Goal: Transaction & Acquisition: Book appointment/travel/reservation

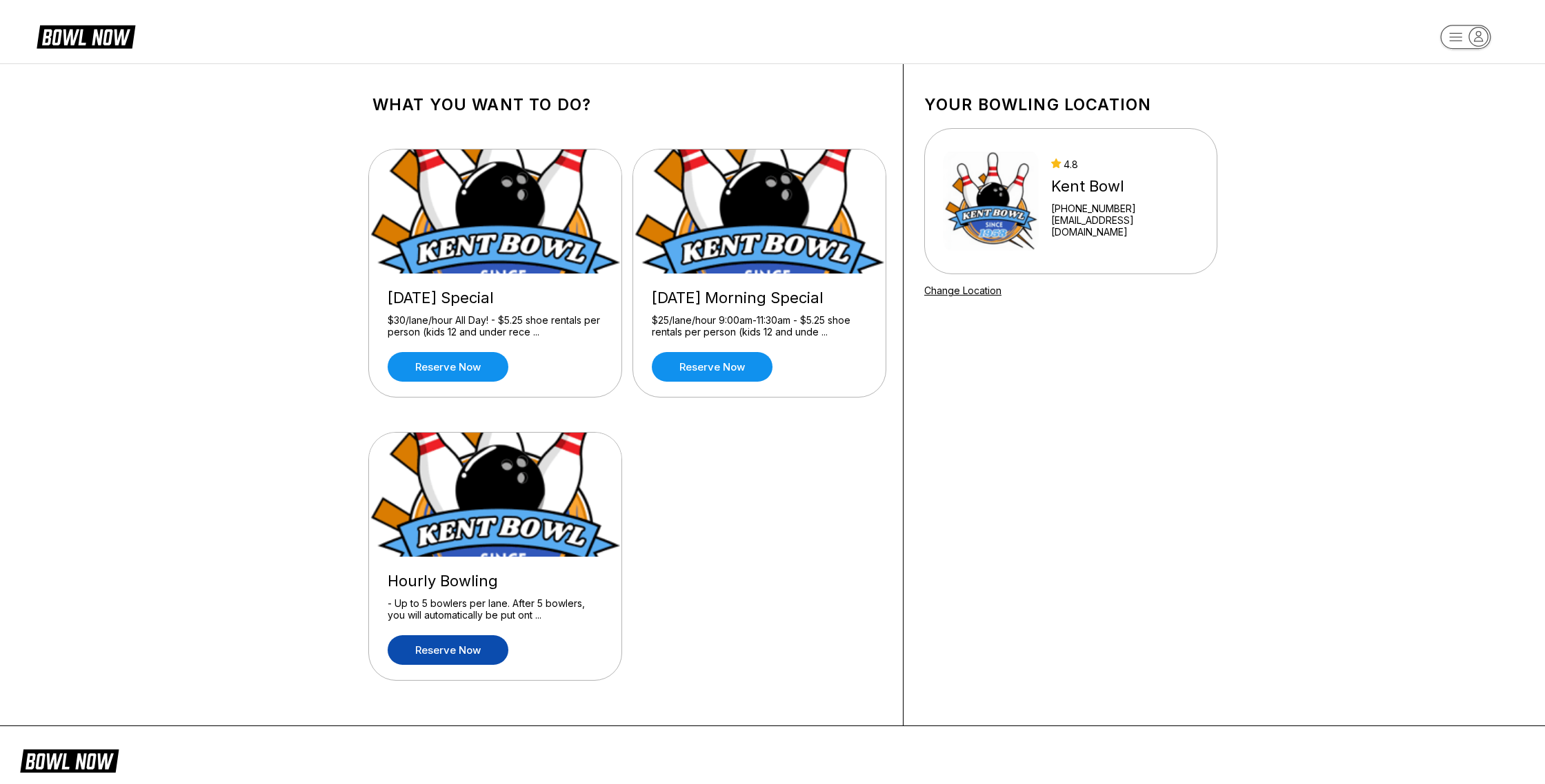
click at [454, 649] on link "Reserve now" at bounding box center [447, 650] width 121 height 29
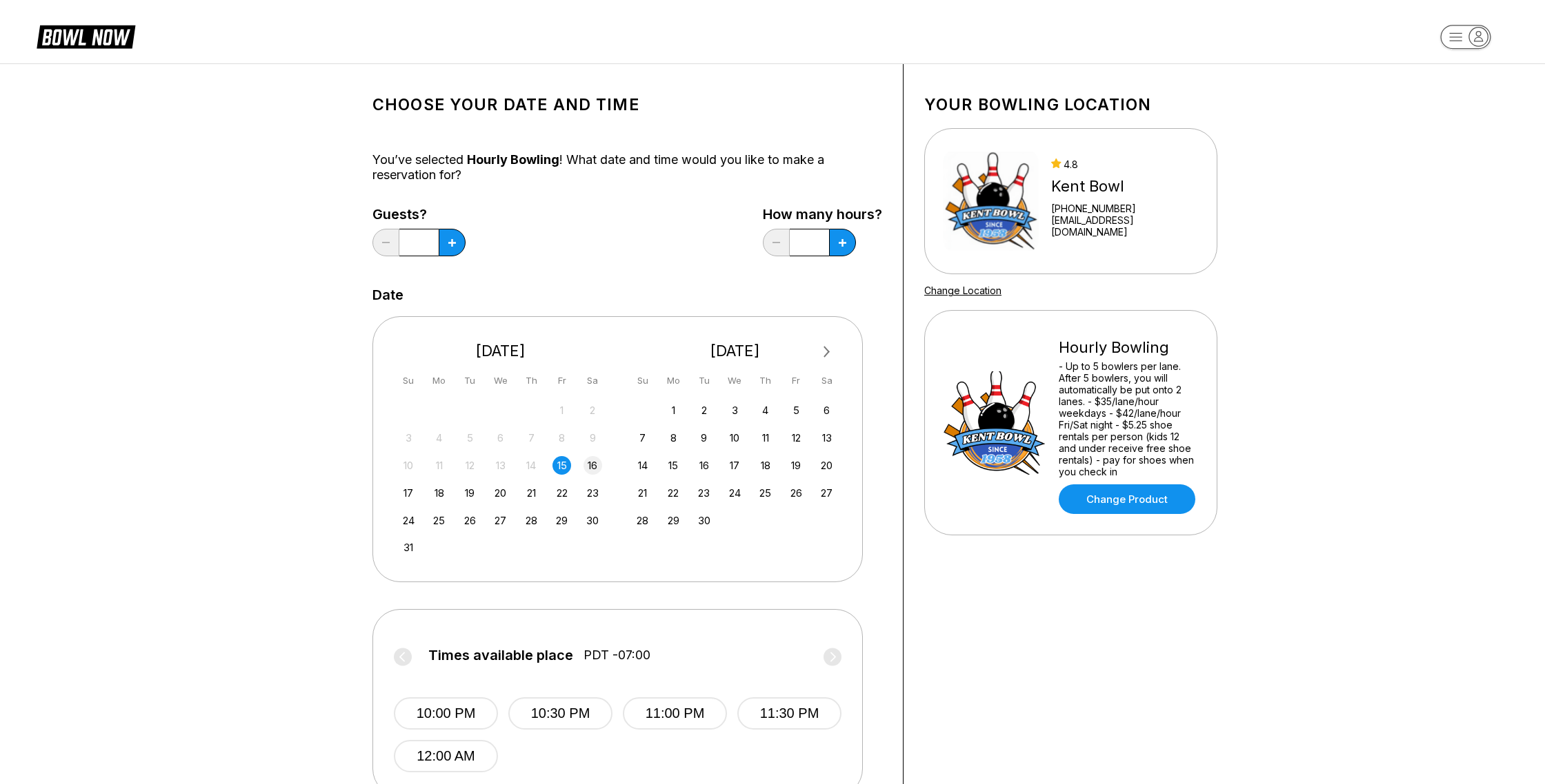
click at [591, 466] on div "16" at bounding box center [593, 466] width 19 height 19
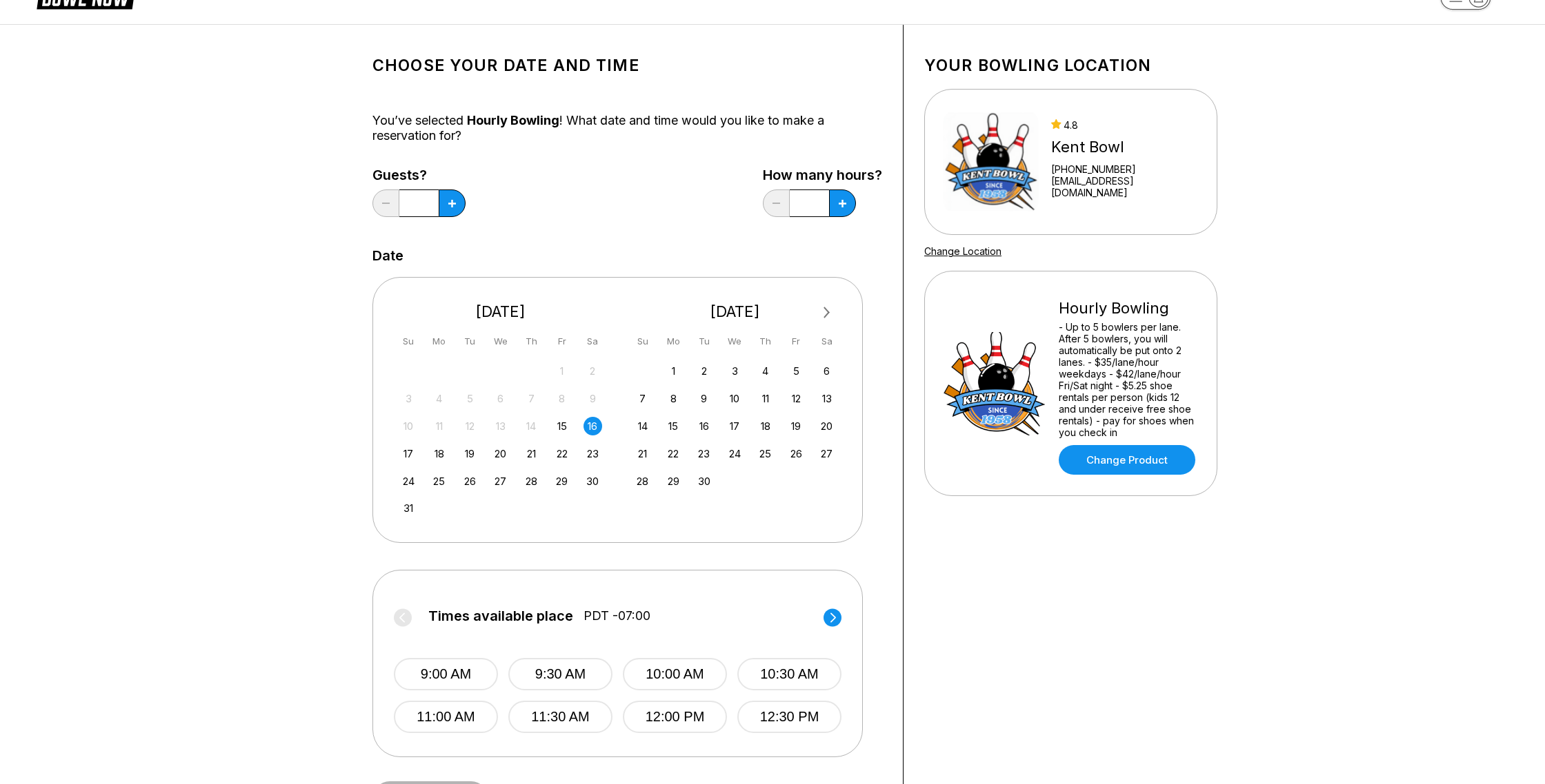
scroll to position [49, 0]
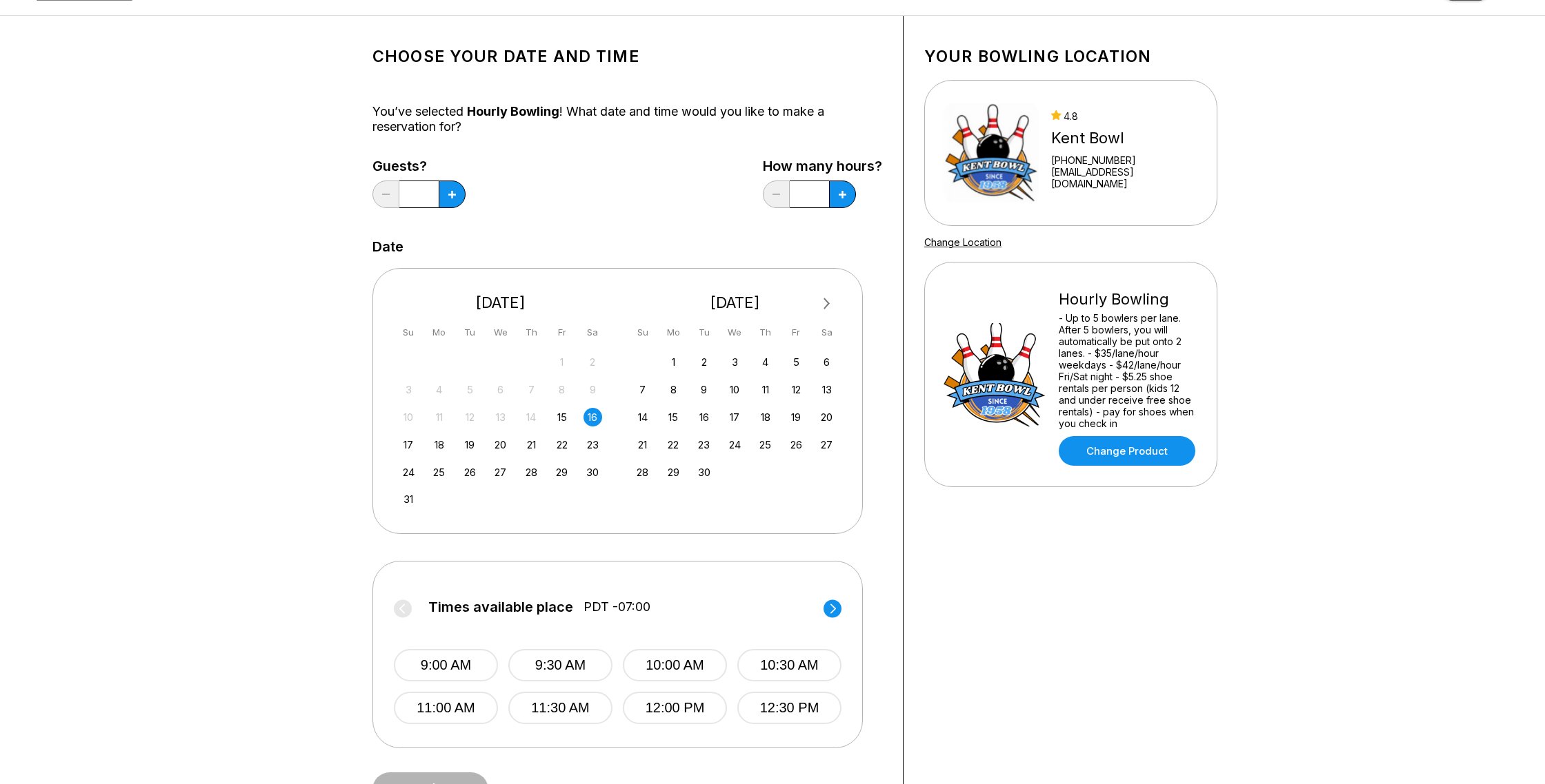
click at [835, 607] on circle at bounding box center [832, 608] width 18 height 18
click at [466, 712] on button "3:00 PM" at bounding box center [446, 708] width 104 height 32
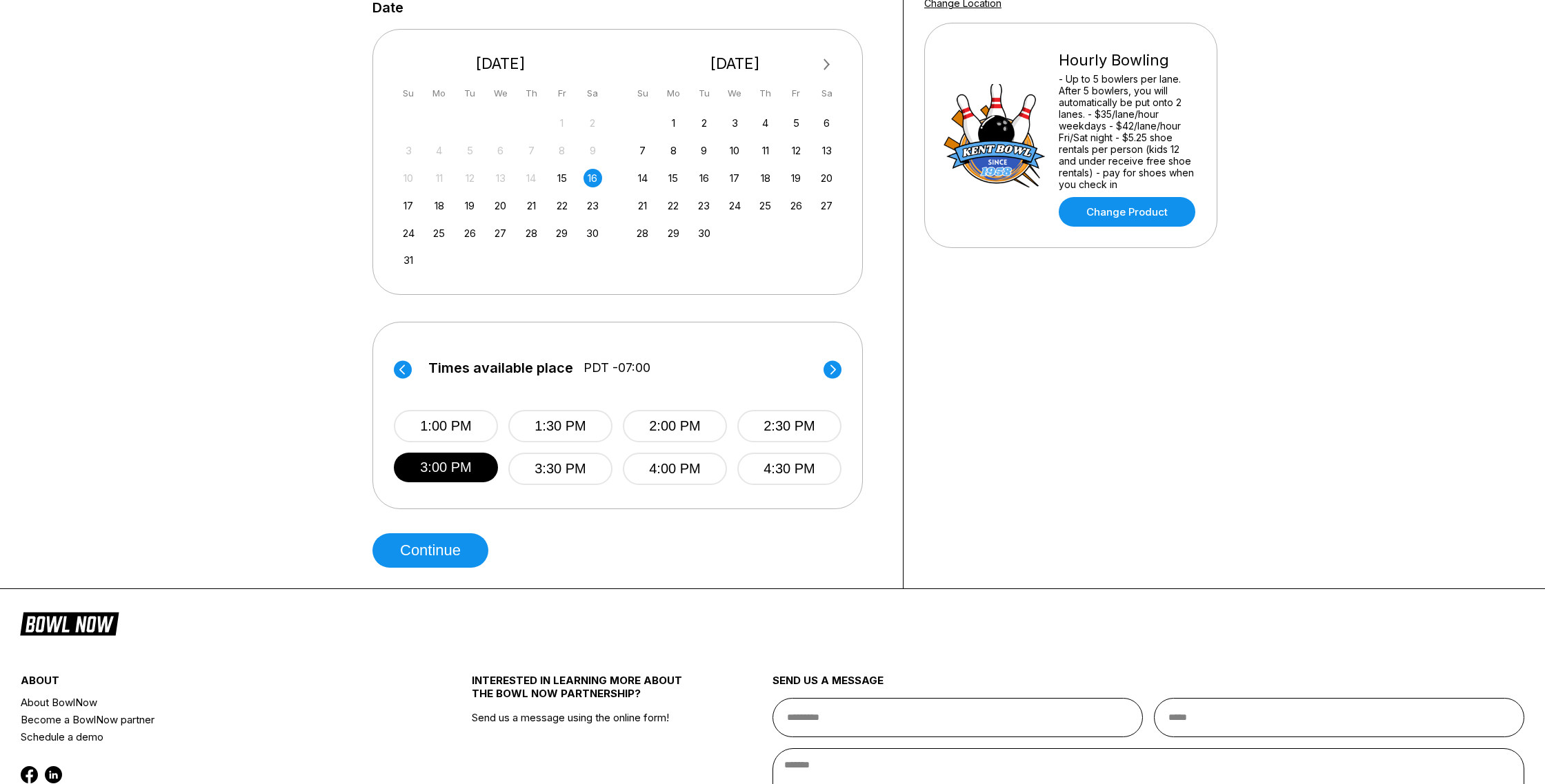
scroll to position [296, 0]
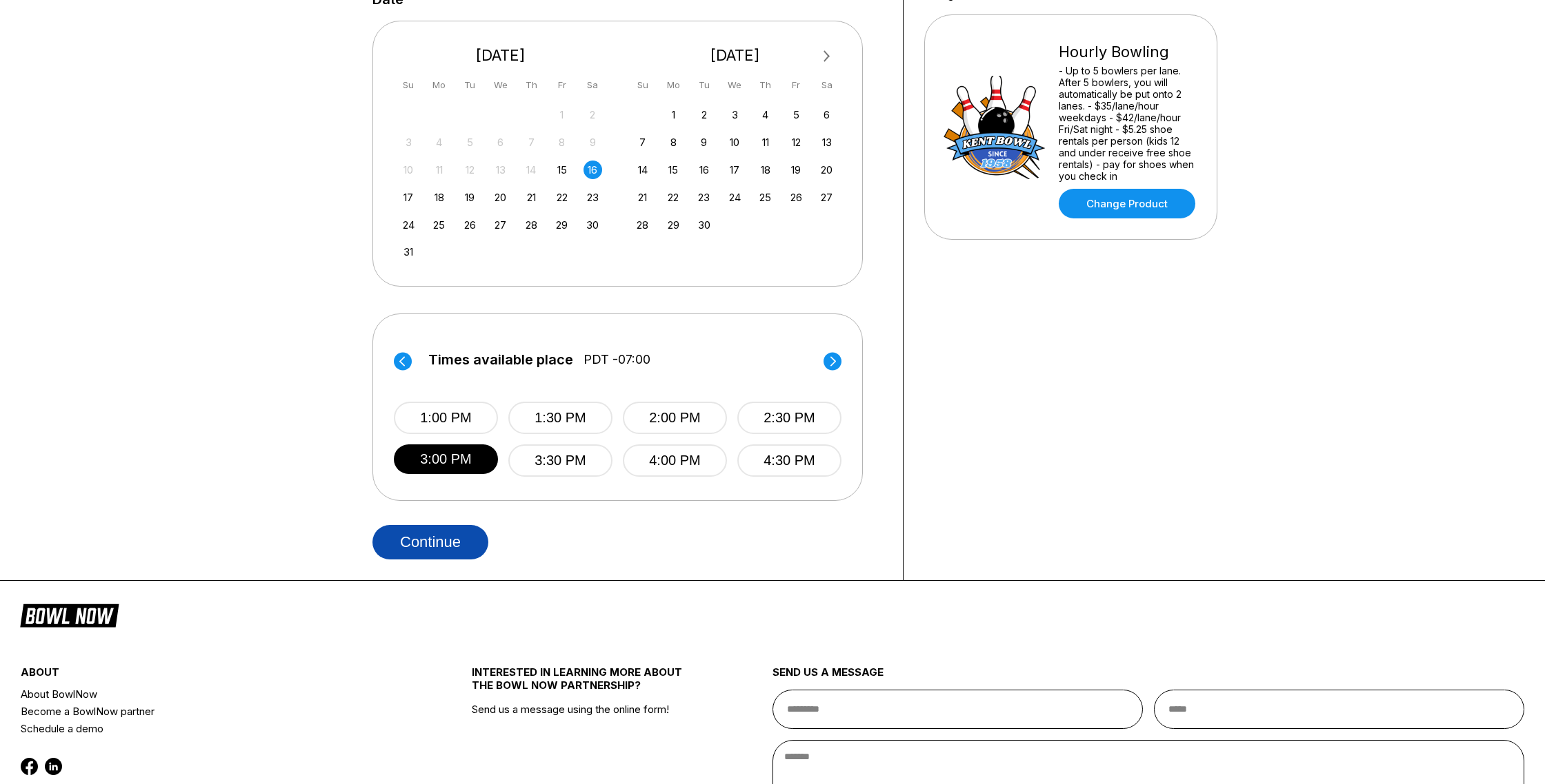
click at [420, 552] on button "Continue" at bounding box center [430, 542] width 116 height 34
select select "**"
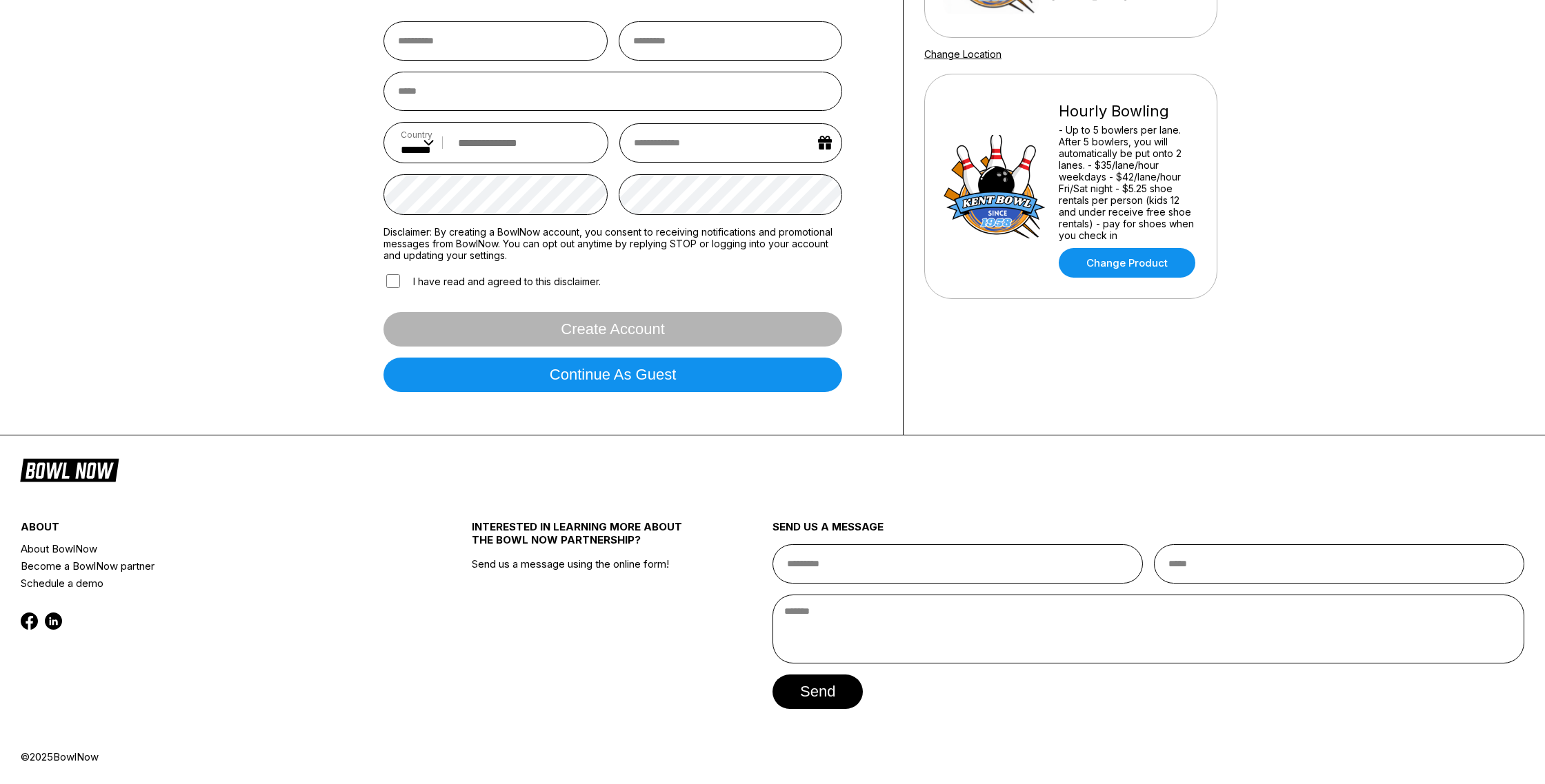
scroll to position [0, 0]
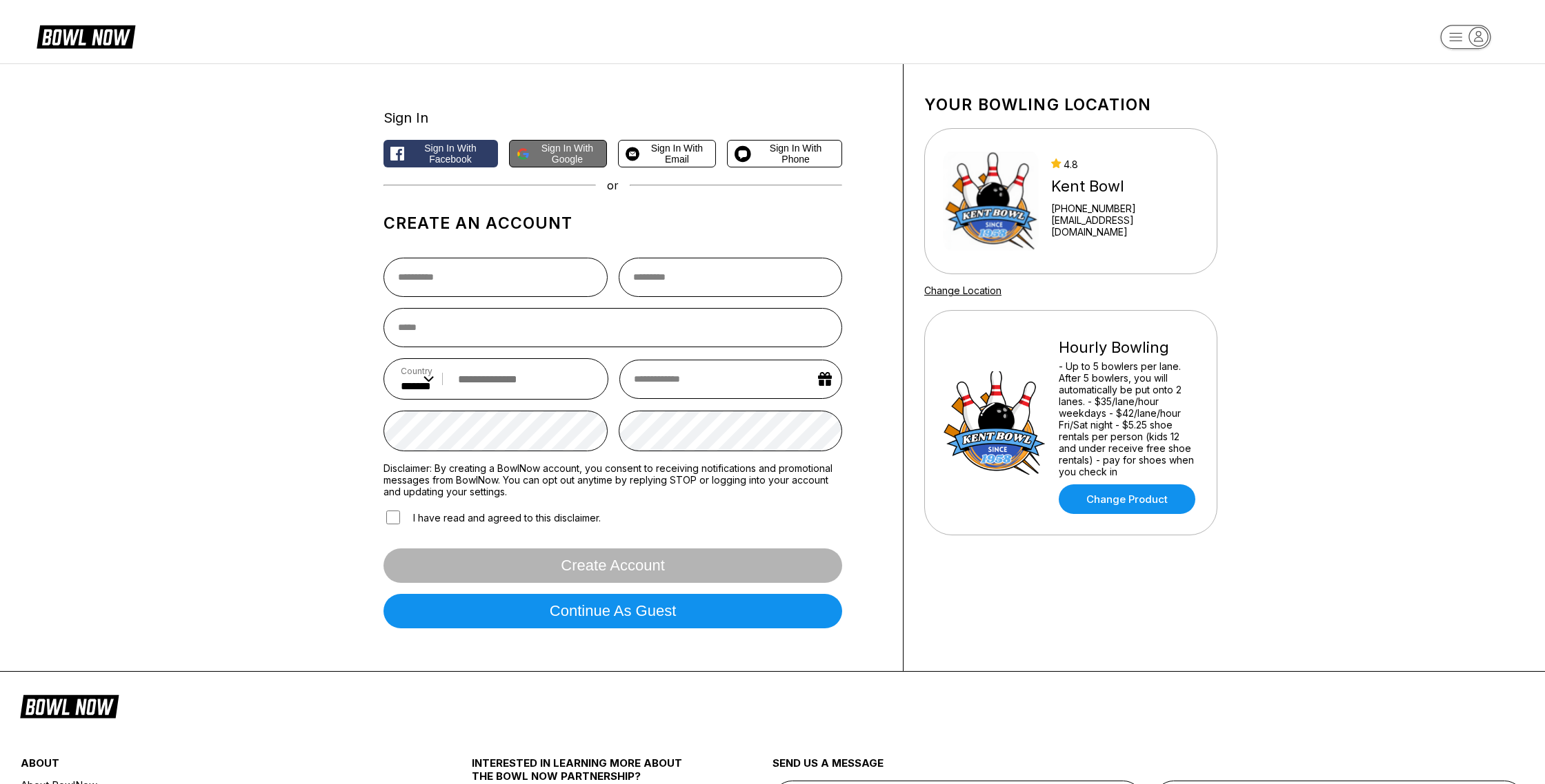
click at [540, 160] on span "Sign in with Google" at bounding box center [567, 153] width 65 height 22
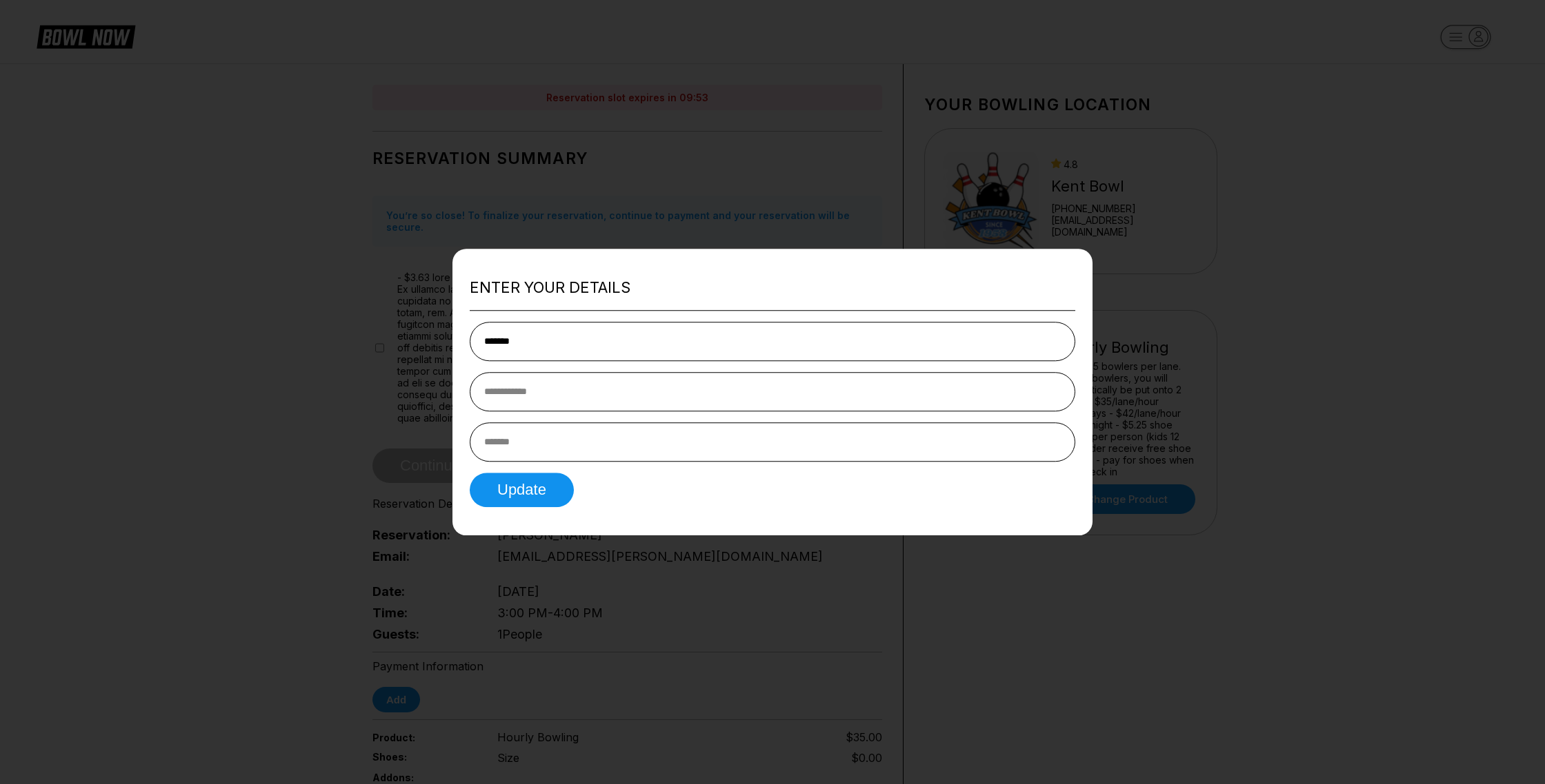
type input "*******"
type input "**********"
click at [539, 498] on button "Update" at bounding box center [521, 490] width 104 height 34
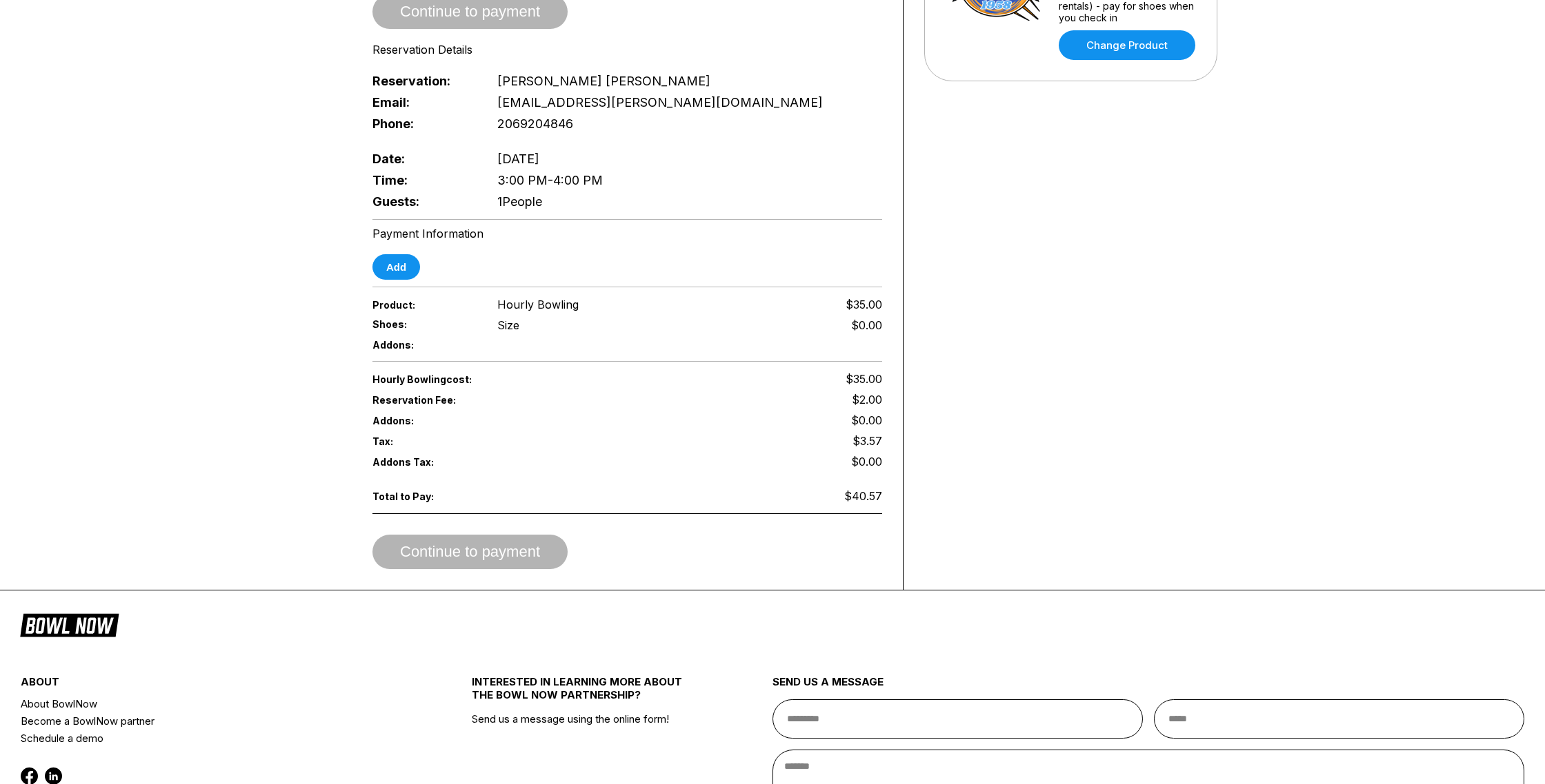
scroll to position [457, 0]
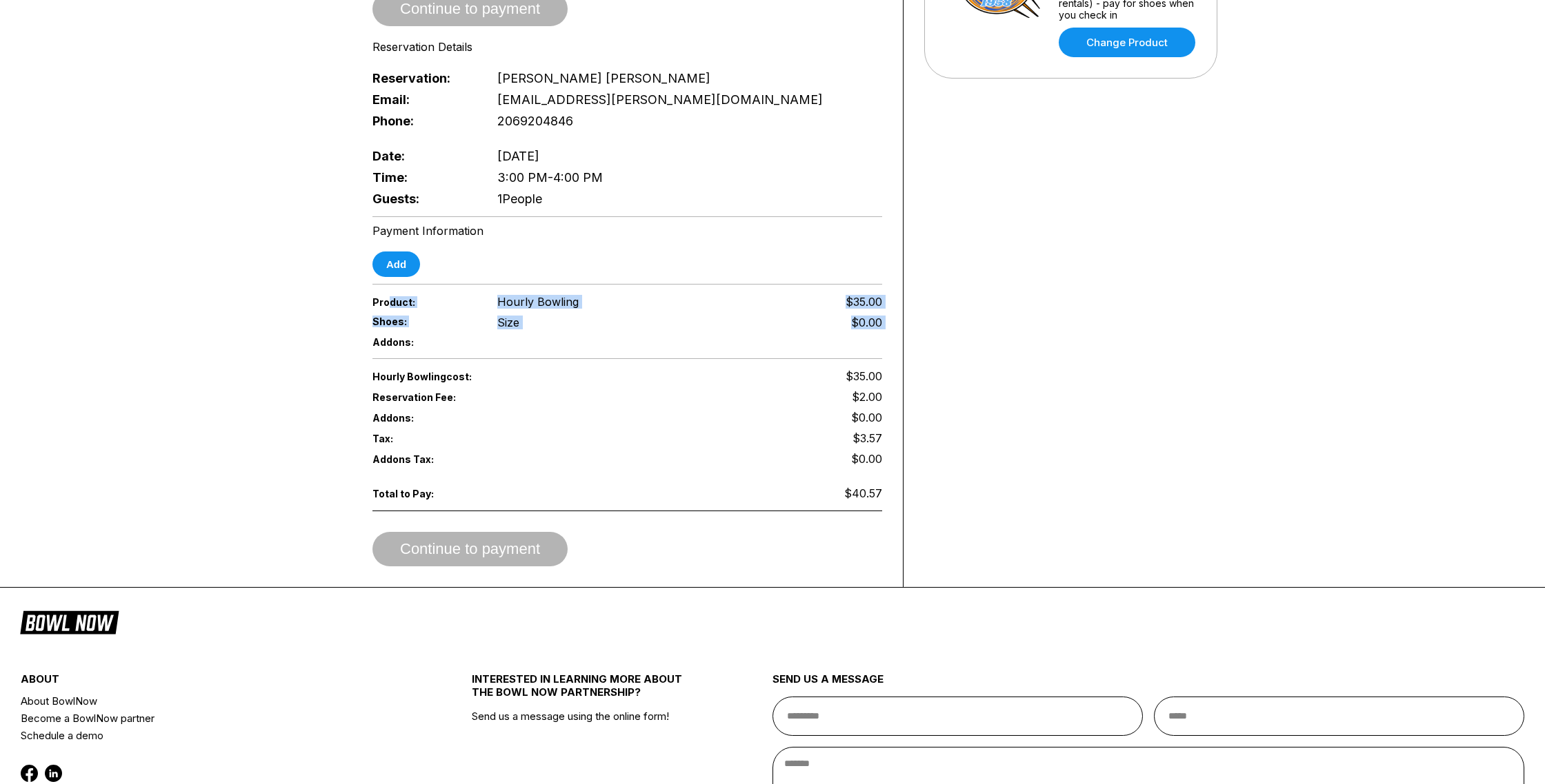
drag, startPoint x: 389, startPoint y: 306, endPoint x: 291, endPoint y: 340, distance: 103.7
click at [291, 340] on div "Reservation slot expires in 09:18 Reservation Summary You’re so close! To final…" at bounding box center [772, 97] width 1545 height 982
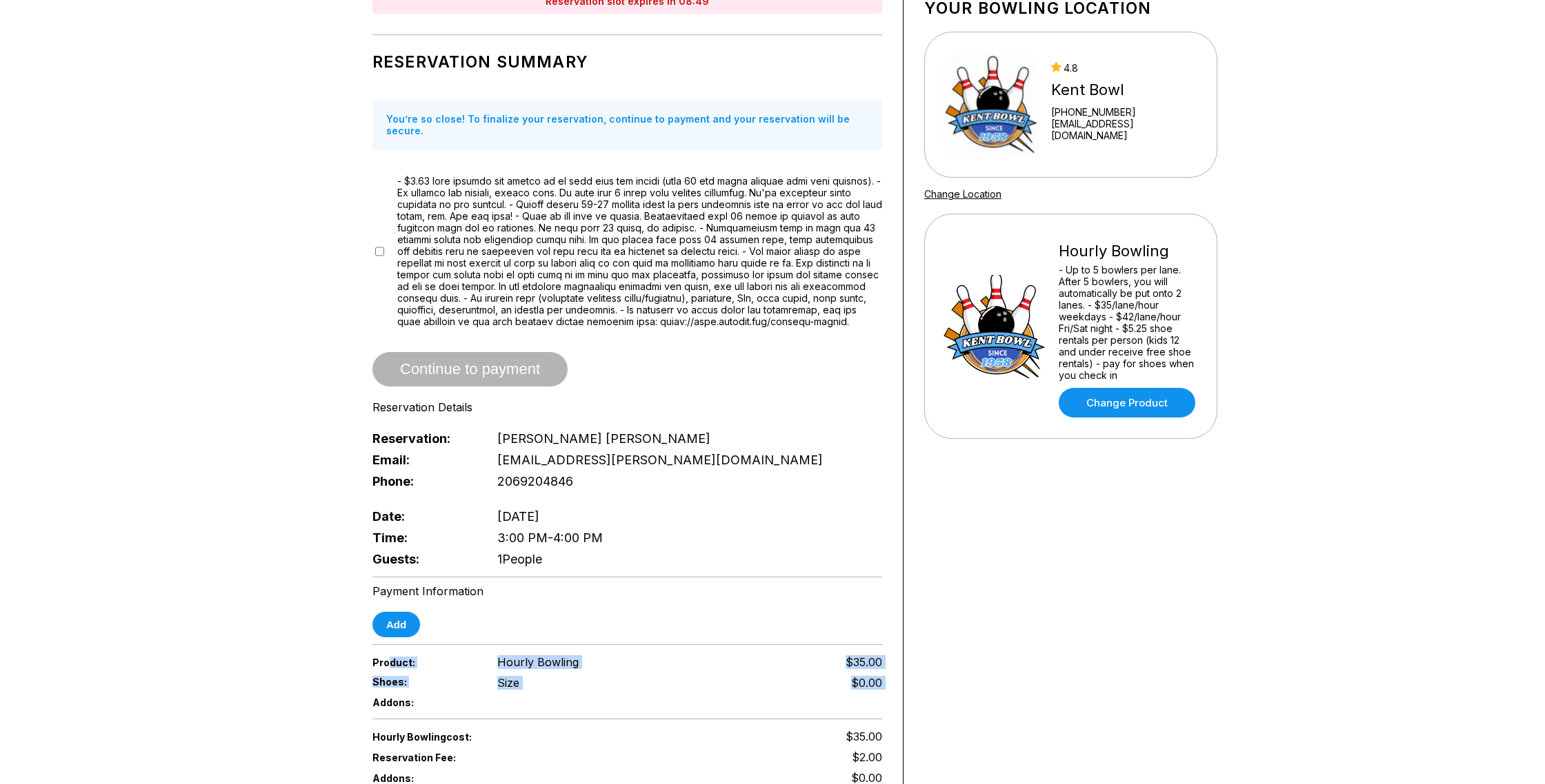
scroll to position [0, 0]
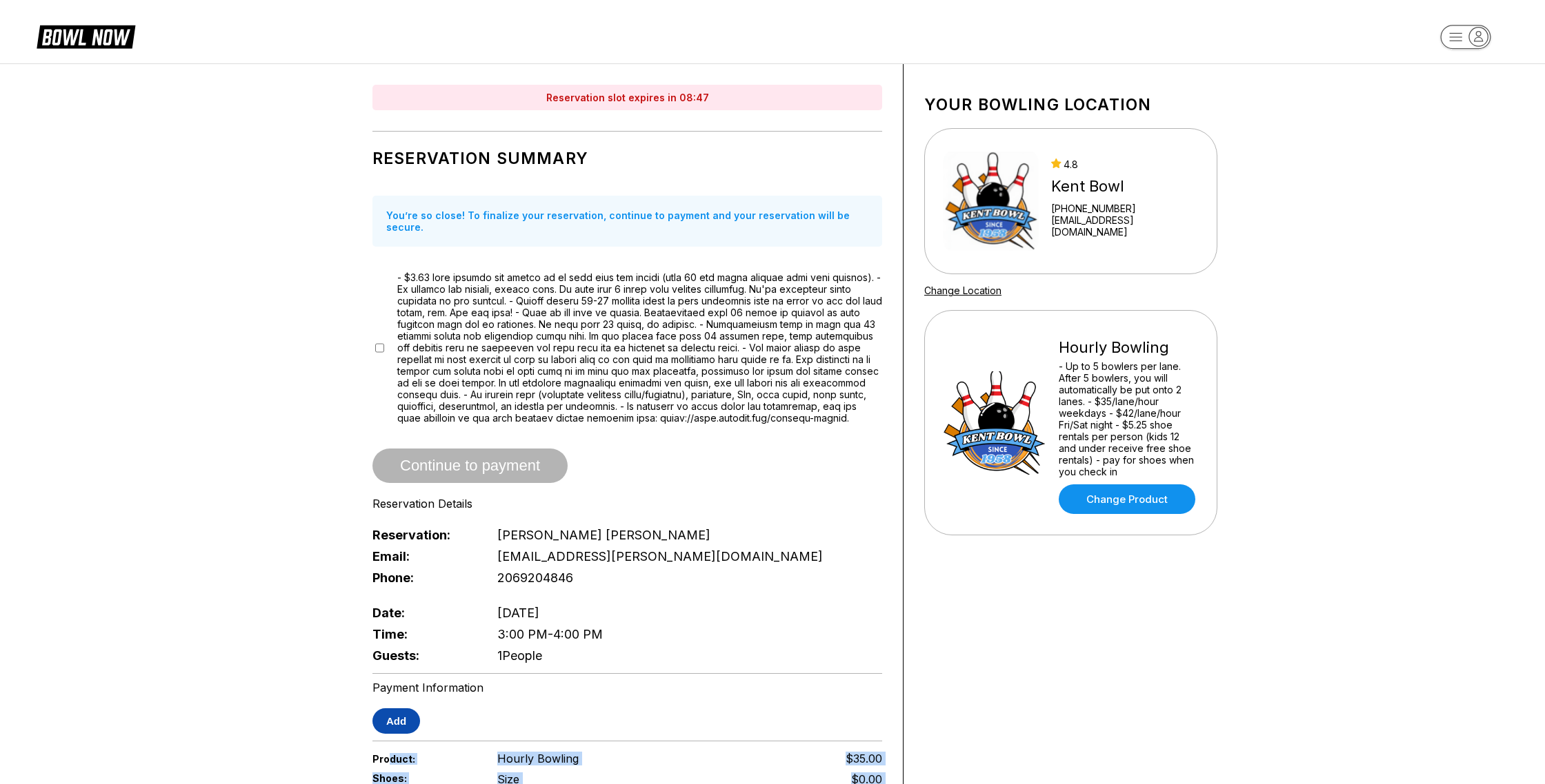
click at [388, 729] on button "Add" at bounding box center [396, 721] width 48 height 26
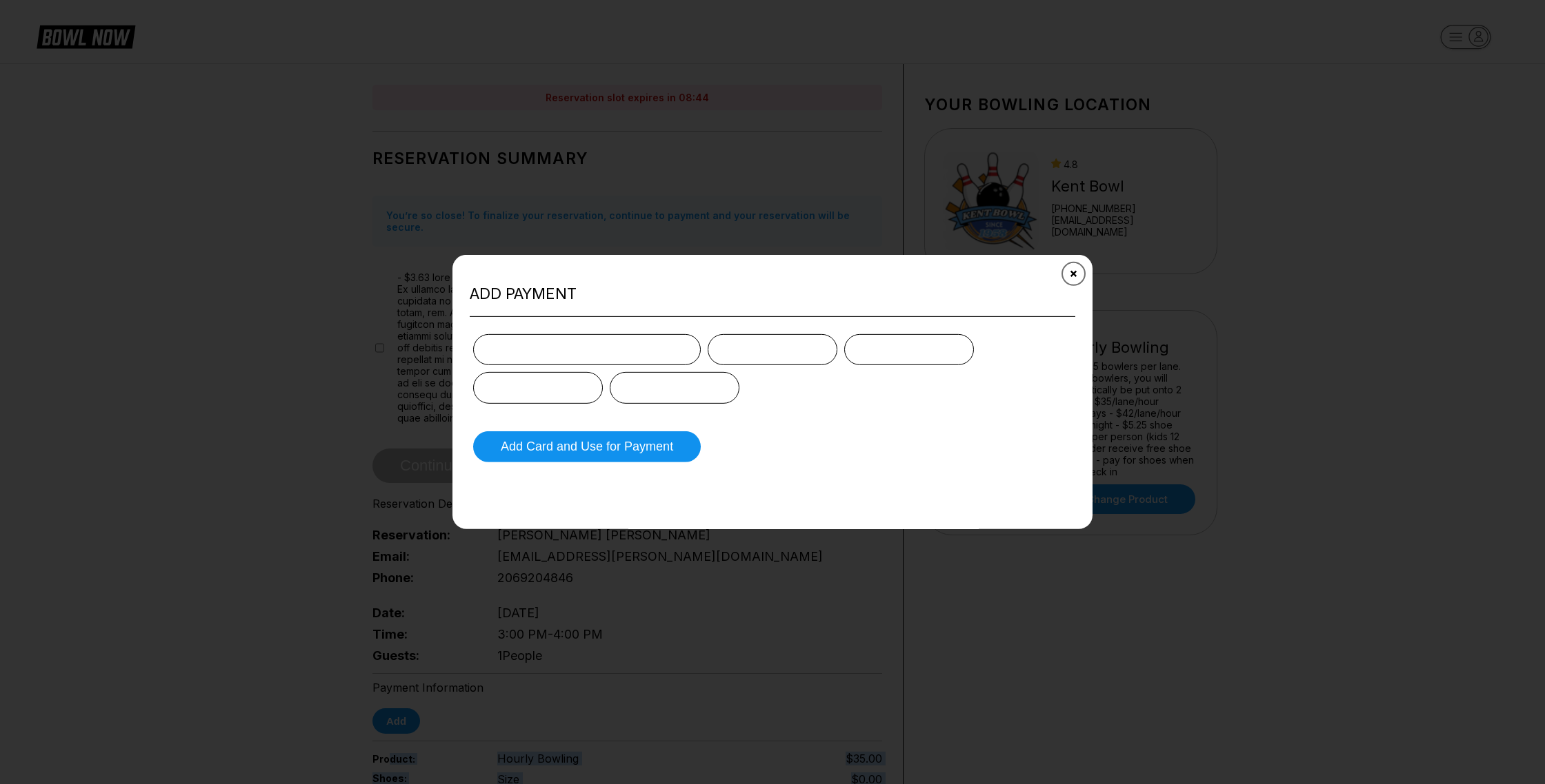
click at [1072, 277] on icon "Close" at bounding box center [1074, 275] width 11 height 11
